Goal: Task Accomplishment & Management: Manage account settings

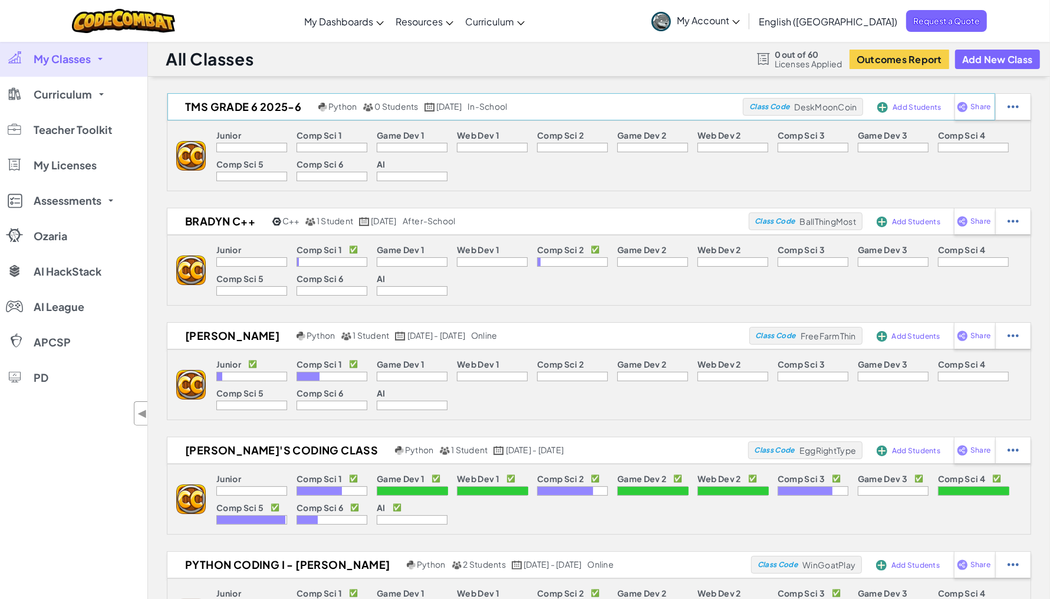
click at [921, 106] on span "Add Students" at bounding box center [917, 107] width 48 height 7
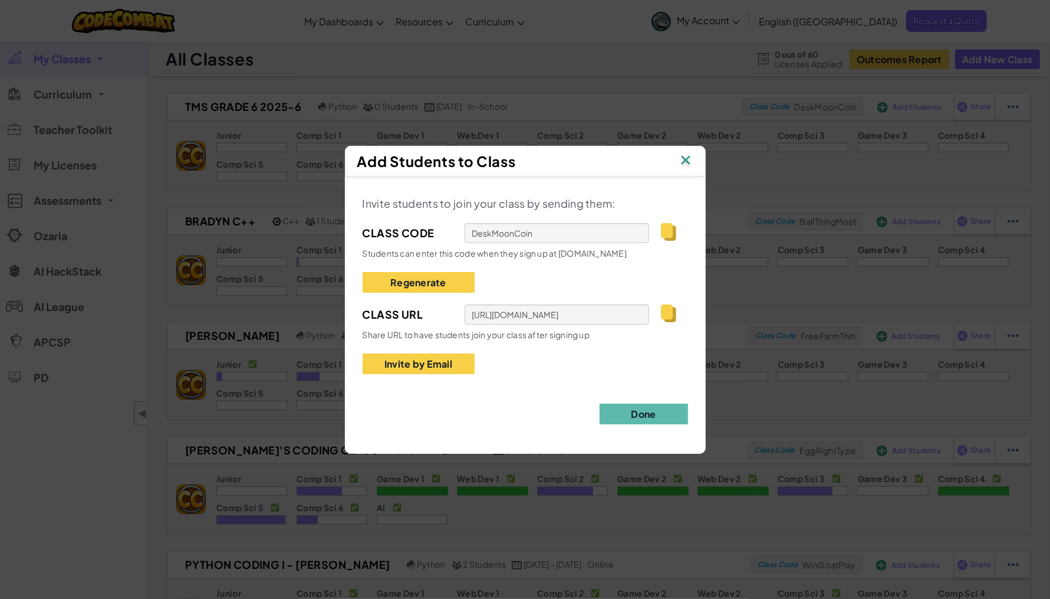
click at [671, 317] on img at bounding box center [668, 313] width 15 height 18
click at [685, 157] on img at bounding box center [685, 161] width 15 height 18
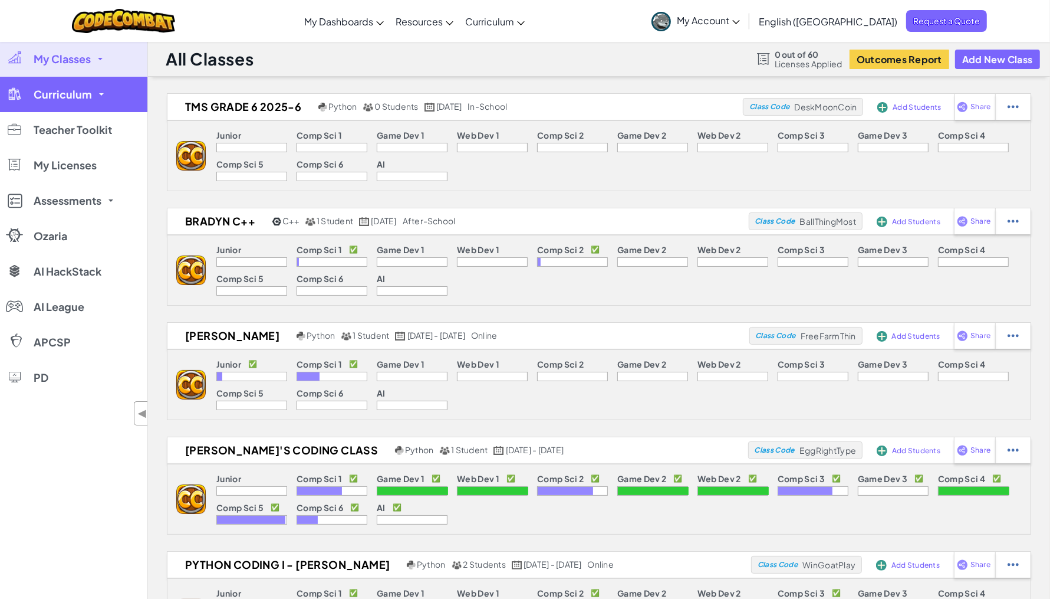
click at [66, 108] on link "Curriculum" at bounding box center [73, 94] width 147 height 35
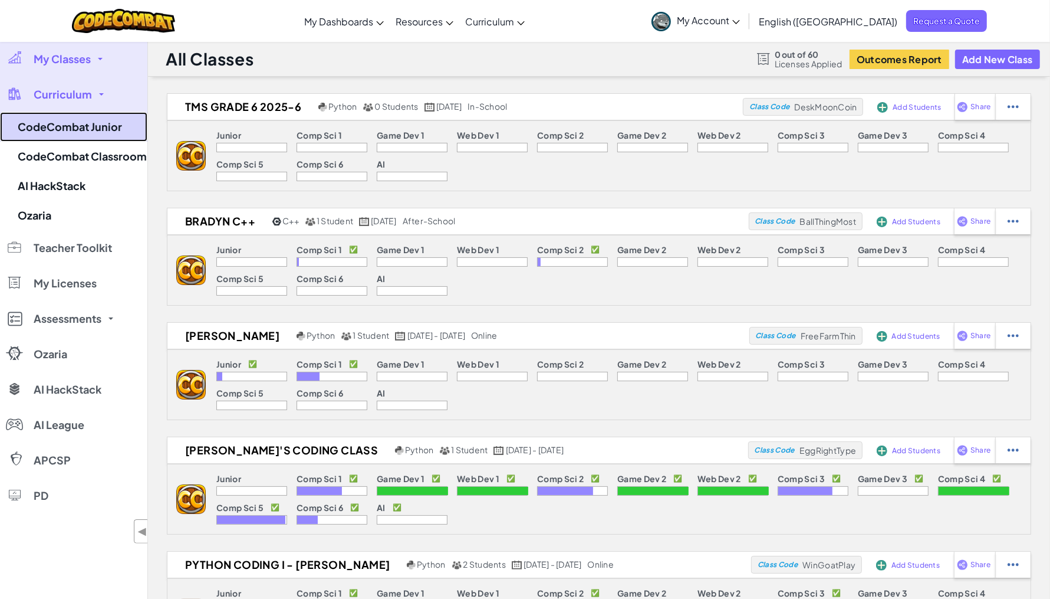
click at [69, 125] on link "CodeCombat Junior" at bounding box center [73, 126] width 147 height 29
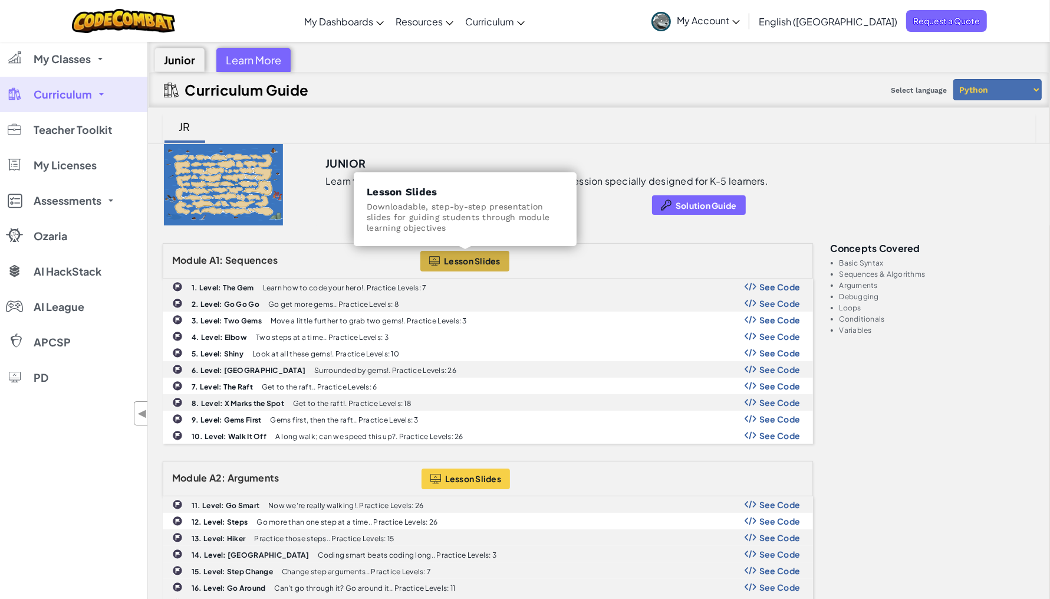
click at [481, 258] on span "Lesson Slides" at bounding box center [472, 260] width 57 height 9
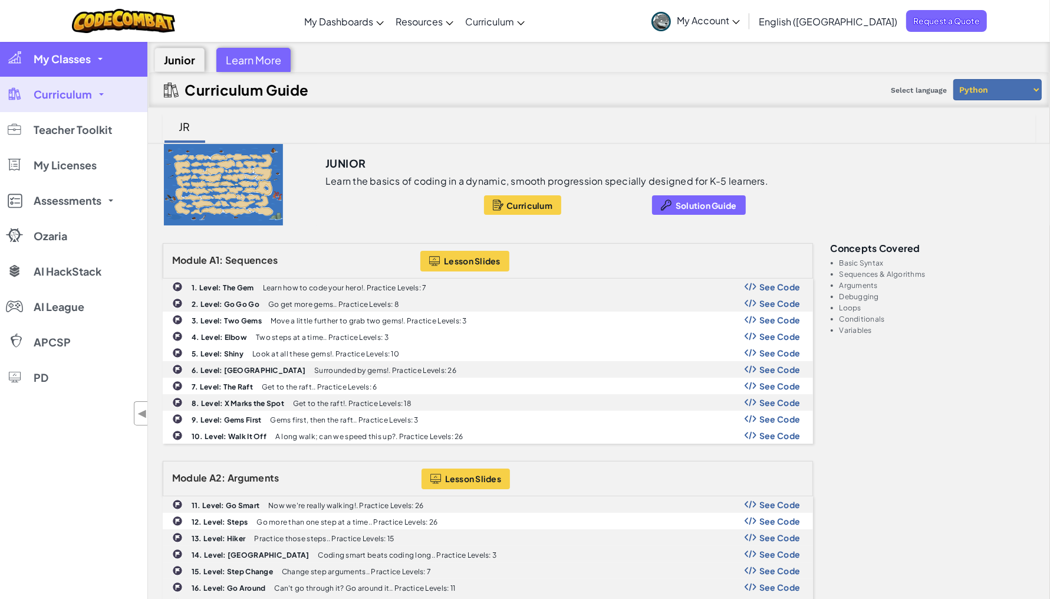
click at [65, 64] on span "My Classes" at bounding box center [62, 59] width 57 height 11
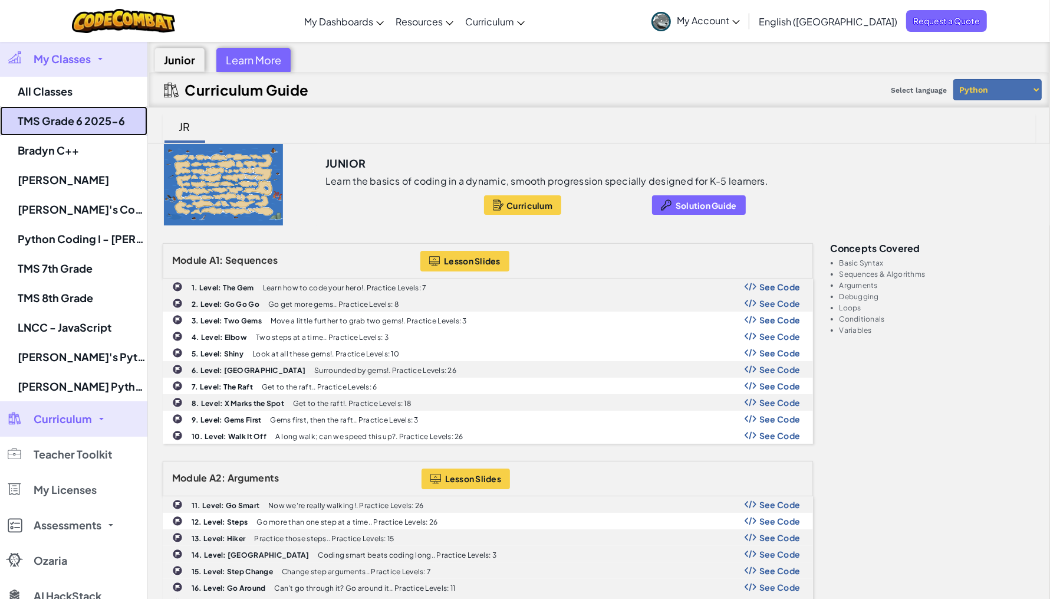
click at [67, 121] on link "TMS Grade 6 2025-6" at bounding box center [73, 120] width 147 height 29
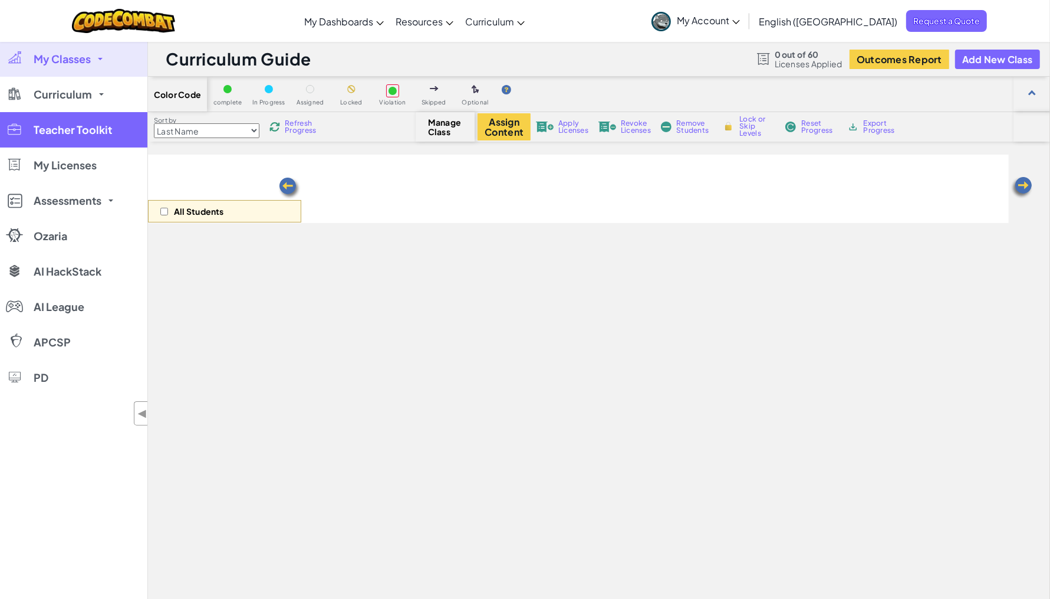
select select "560f1a9f22961295f9427742"
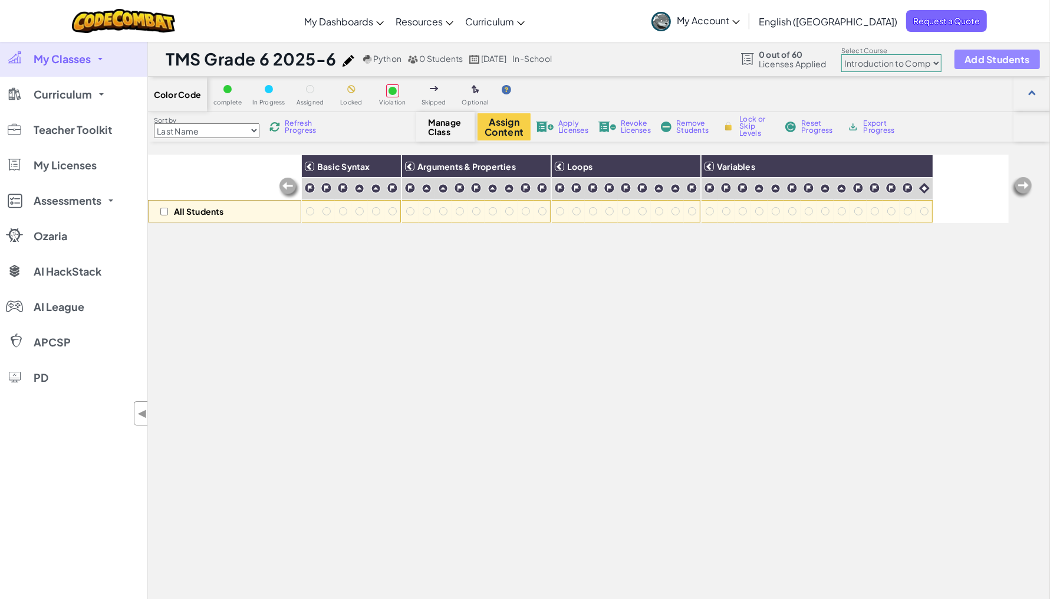
click at [967, 58] on span "Add Students" at bounding box center [997, 59] width 65 height 10
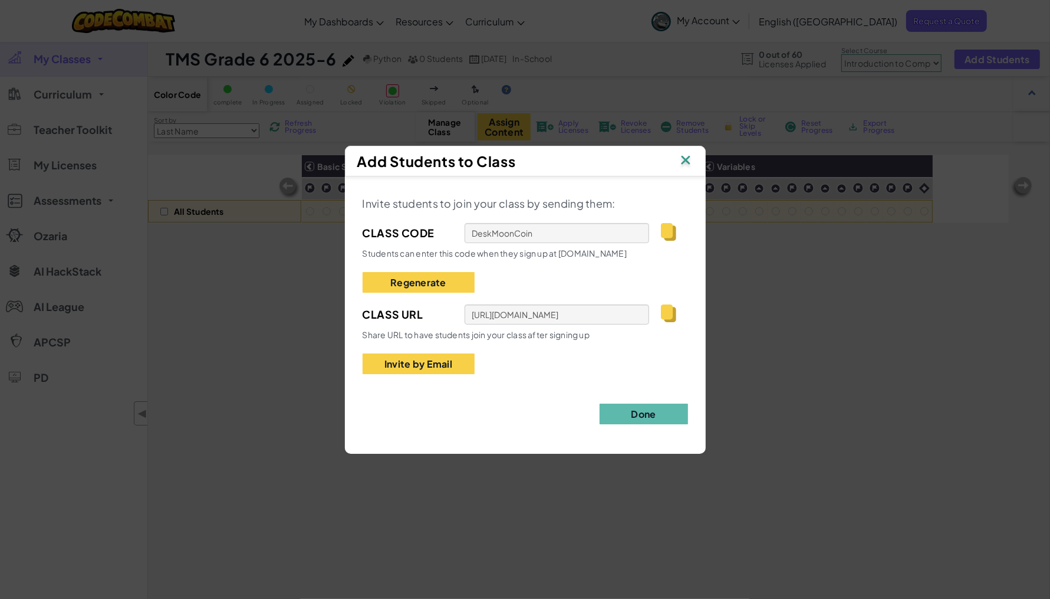
click at [666, 309] on img at bounding box center [668, 313] width 15 height 18
